Goal: Communication & Community: Answer question/provide support

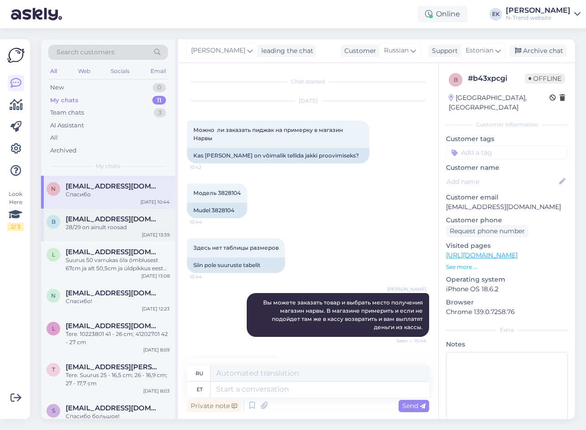
scroll to position [485, 0]
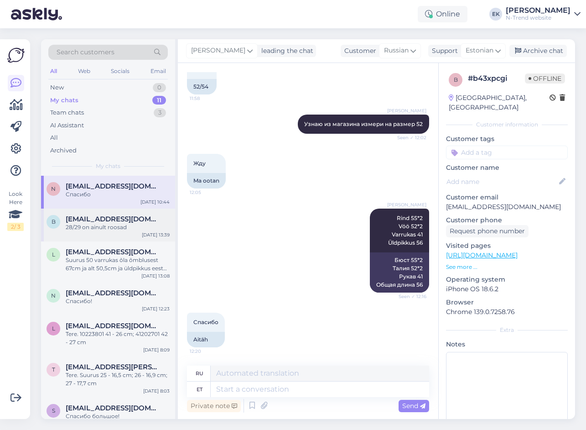
click at [83, 234] on div "b [EMAIL_ADDRESS][DOMAIN_NAME] 28/29 on ainult roosad [DATE] 13:39" at bounding box center [108, 224] width 134 height 33
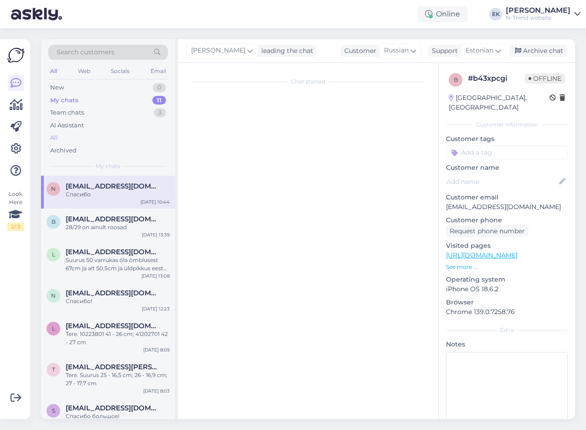
scroll to position [67, 0]
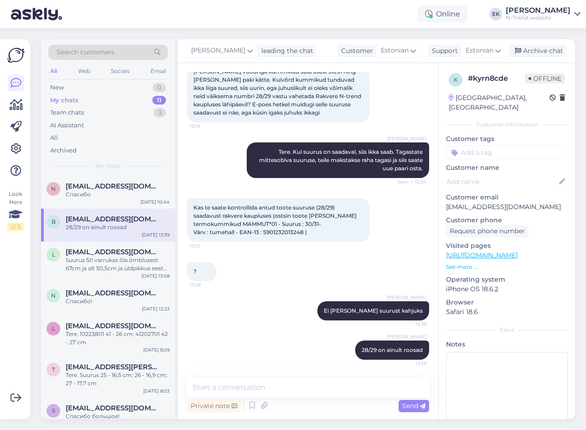
click at [62, 101] on div "My chats" at bounding box center [64, 100] width 28 height 9
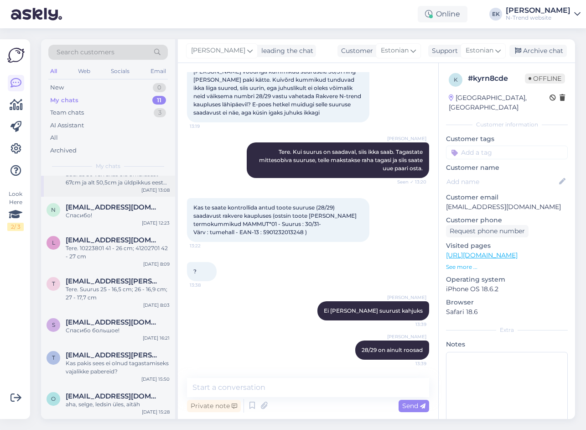
scroll to position [151, 0]
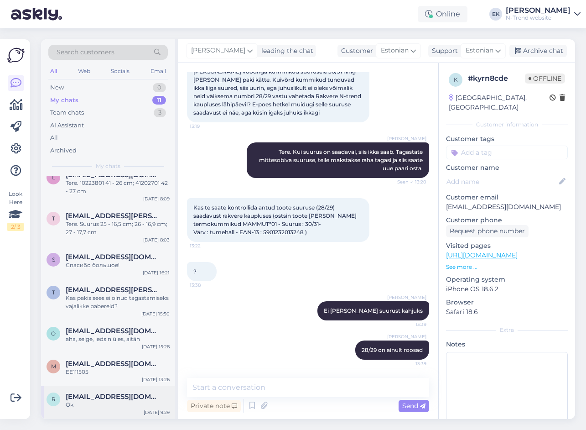
click at [129, 399] on span "[EMAIL_ADDRESS][DOMAIN_NAME]" at bounding box center [113, 396] width 95 height 8
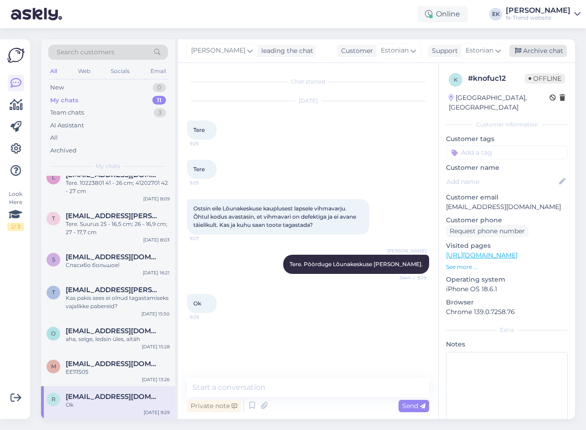
click at [530, 47] on div "Archive chat" at bounding box center [538, 51] width 57 height 12
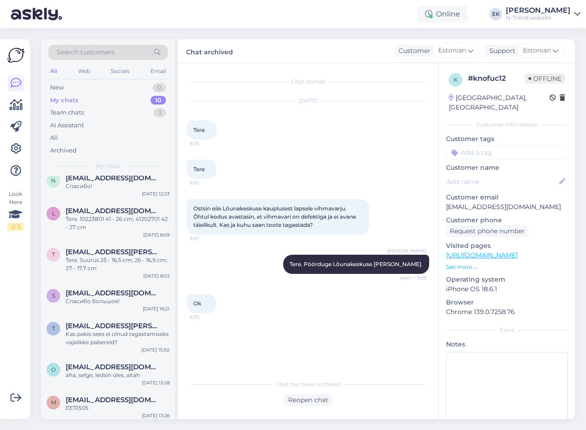
scroll to position [118, 0]
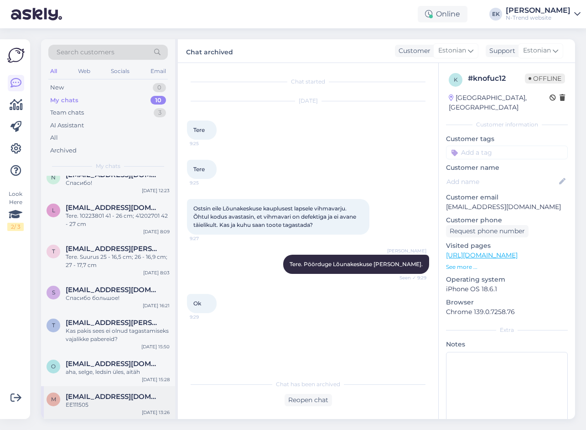
click at [99, 402] on div "EE111505" at bounding box center [118, 404] width 104 height 8
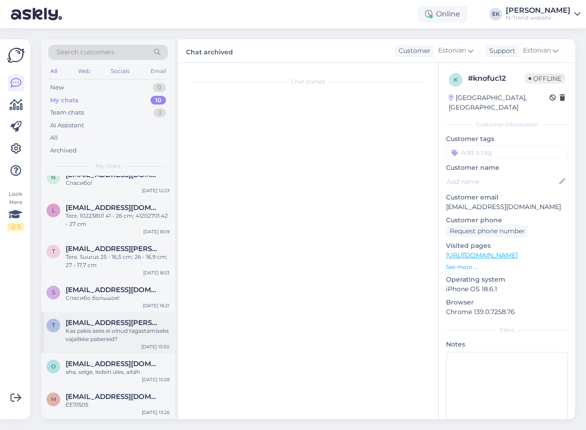
scroll to position [73, 0]
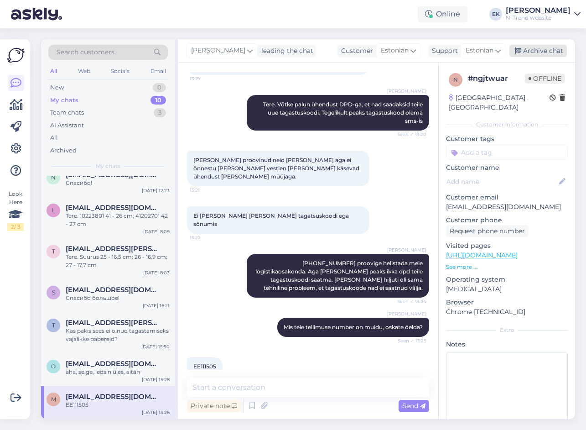
click at [538, 49] on div "Archive chat" at bounding box center [538, 51] width 57 height 12
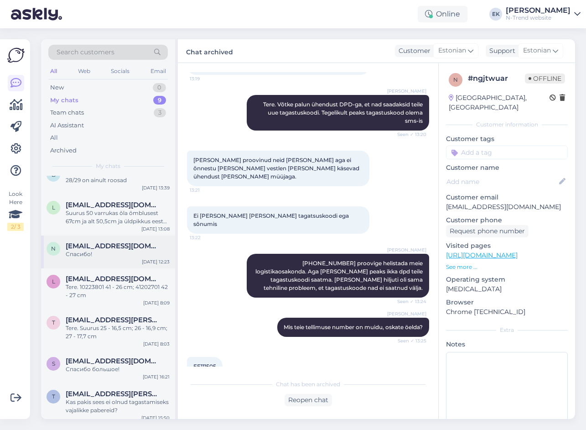
scroll to position [85, 0]
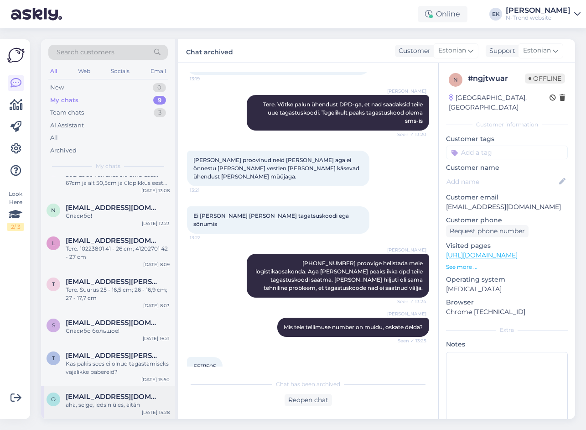
click at [118, 404] on div "aha, selge, ledsin üles, aitäh" at bounding box center [118, 404] width 104 height 8
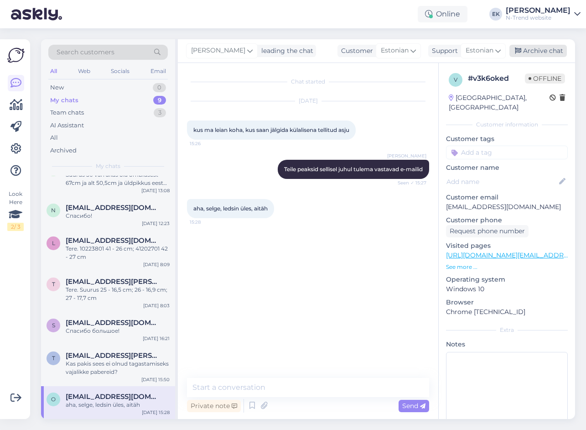
click at [531, 51] on div "Archive chat" at bounding box center [538, 51] width 57 height 12
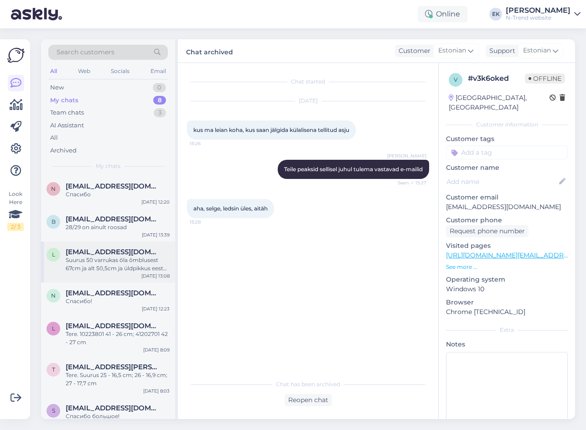
scroll to position [52, 0]
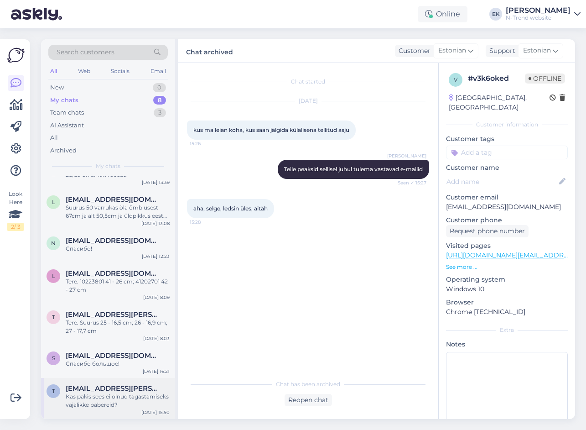
click at [111, 400] on div "Kas pakis sees ei olnud tagastamiseks vajalikke pabereid?" at bounding box center [118, 400] width 104 height 16
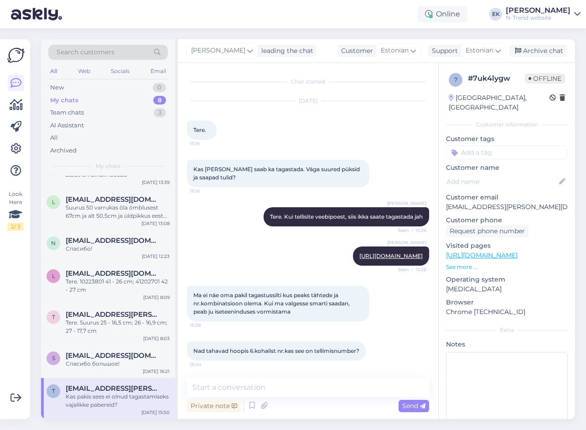
scroll to position [174, 0]
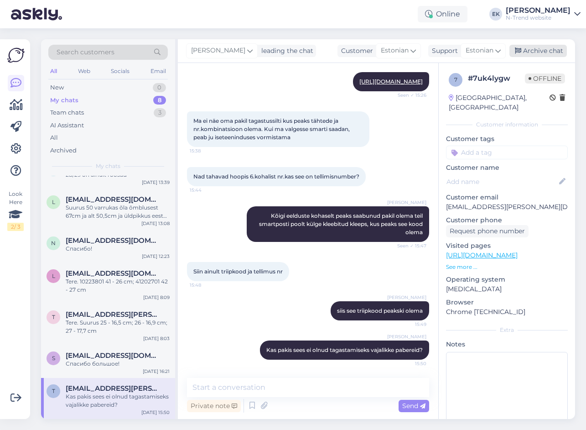
click at [529, 50] on div "Archive chat" at bounding box center [538, 51] width 57 height 12
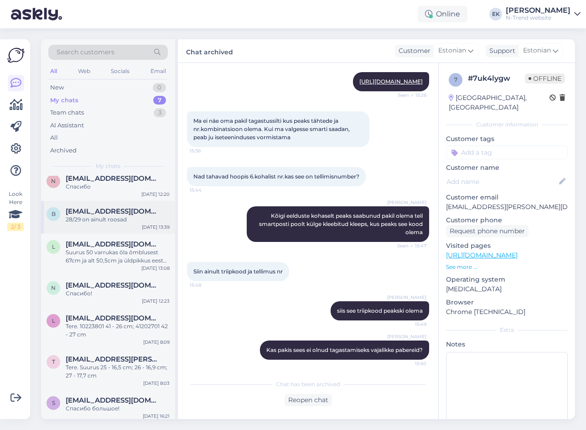
scroll to position [11, 0]
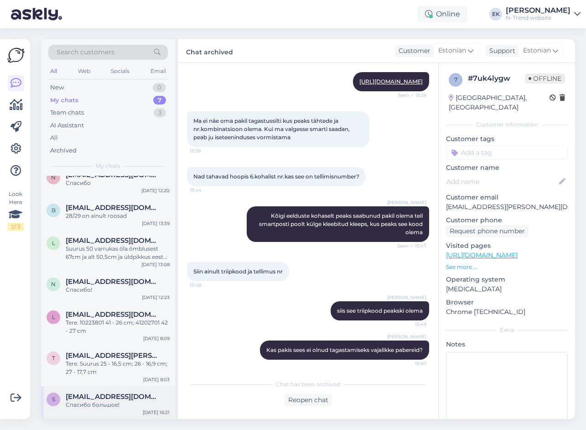
click at [100, 402] on div "Спасибо большое!" at bounding box center [118, 404] width 104 height 8
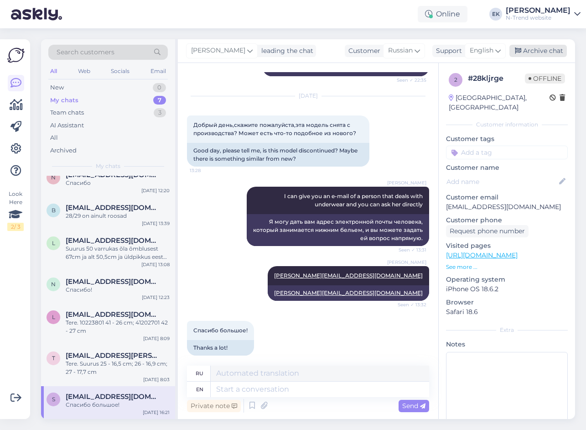
click at [547, 47] on div "Archive chat" at bounding box center [538, 51] width 57 height 12
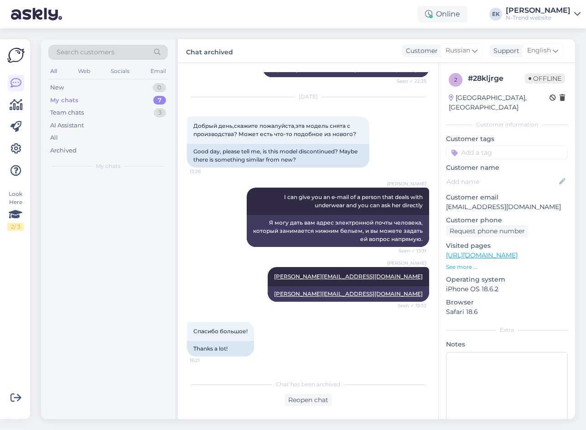
scroll to position [157, 0]
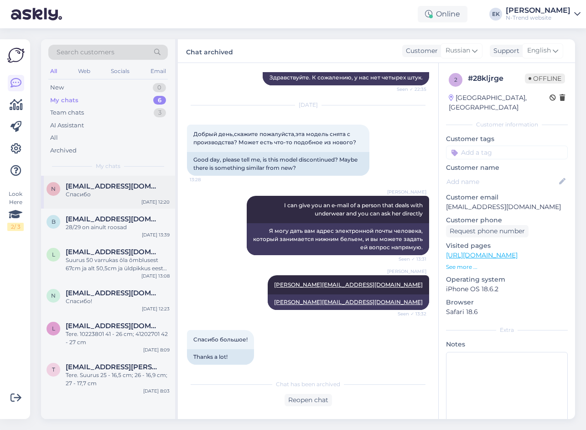
click at [95, 192] on div "Спасибо" at bounding box center [118, 194] width 104 height 8
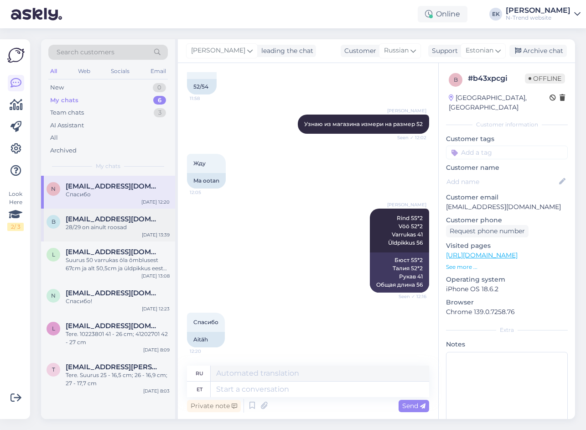
click at [102, 219] on span "[EMAIL_ADDRESS][DOMAIN_NAME]" at bounding box center [113, 219] width 95 height 8
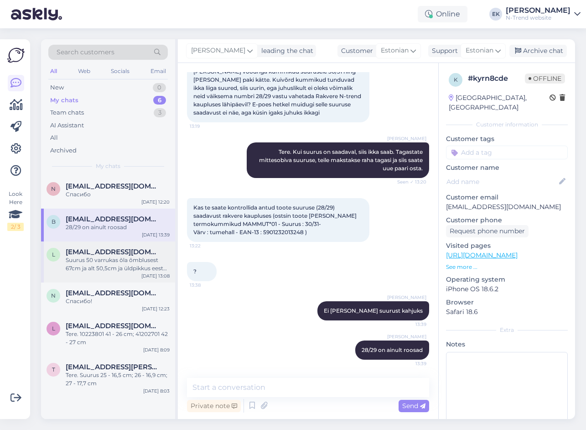
click at [106, 251] on span "[EMAIL_ADDRESS][DOMAIN_NAME]" at bounding box center [113, 252] width 95 height 8
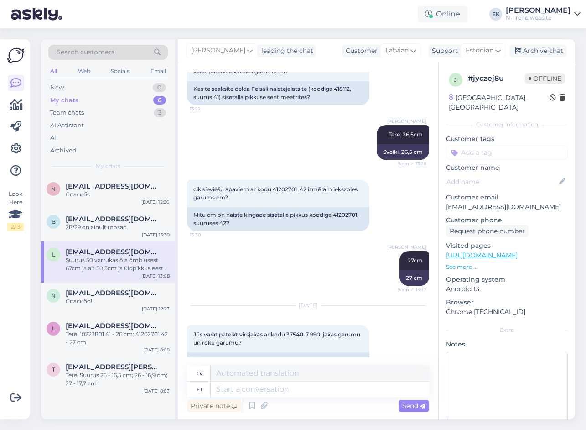
scroll to position [413, 0]
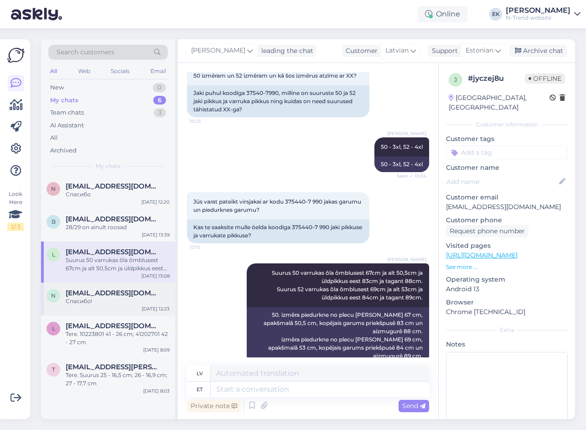
click at [112, 289] on span "[EMAIL_ADDRESS][DOMAIN_NAME]" at bounding box center [113, 293] width 95 height 8
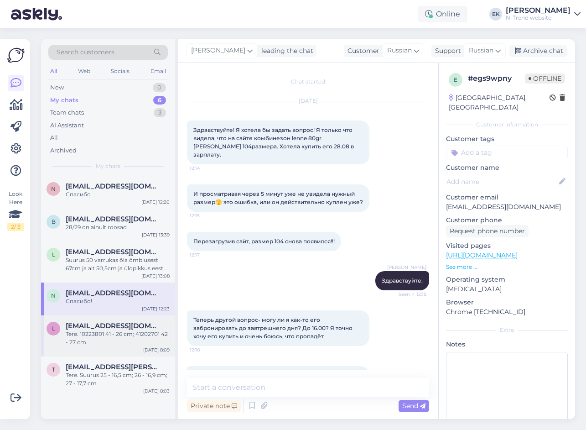
scroll to position [359, 0]
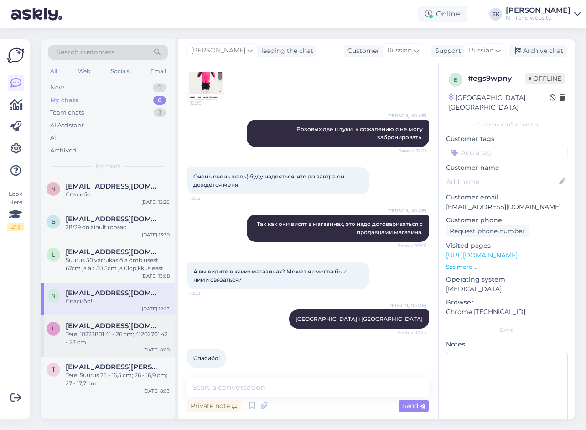
click at [113, 323] on span "[EMAIL_ADDRESS][DOMAIN_NAME]" at bounding box center [113, 326] width 95 height 8
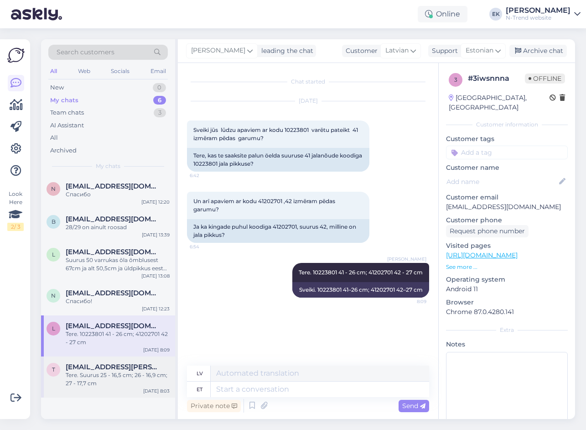
click at [112, 368] on span "[EMAIL_ADDRESS][PERSON_NAME][DOMAIN_NAME]" at bounding box center [113, 367] width 95 height 8
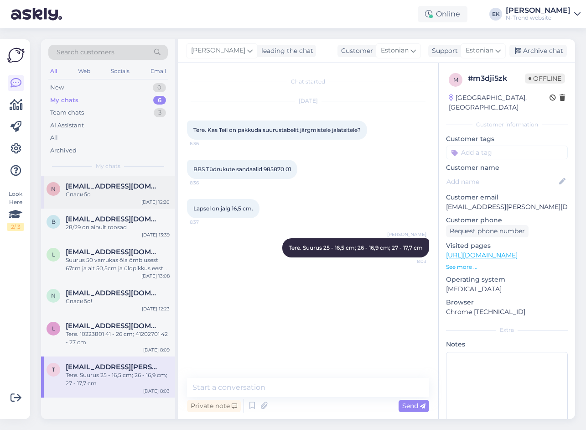
click at [103, 193] on div "Спасибо" at bounding box center [118, 194] width 104 height 8
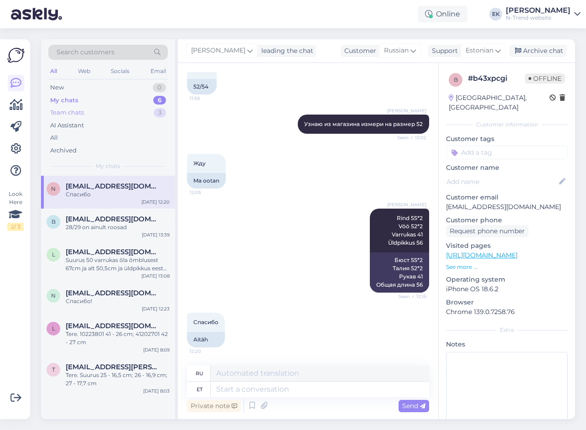
click at [83, 109] on div "Team chats" at bounding box center [67, 112] width 34 height 9
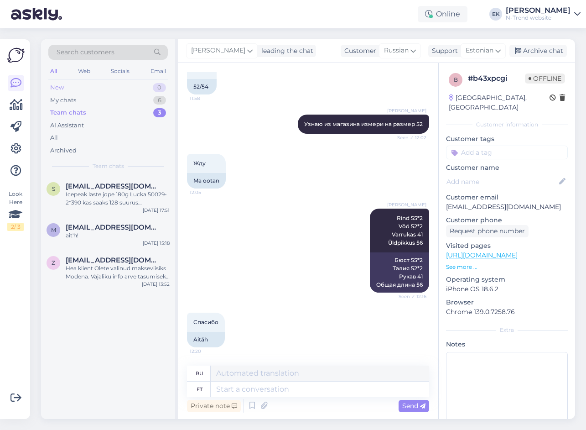
click at [70, 88] on div "New 0" at bounding box center [108, 87] width 120 height 13
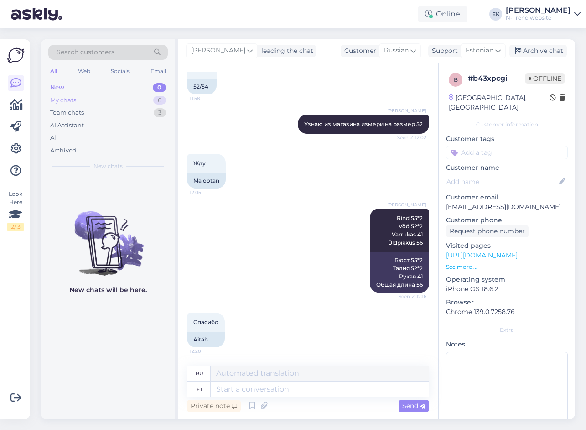
click at [74, 102] on div "My chats" at bounding box center [63, 100] width 26 height 9
